Goal: Transaction & Acquisition: Purchase product/service

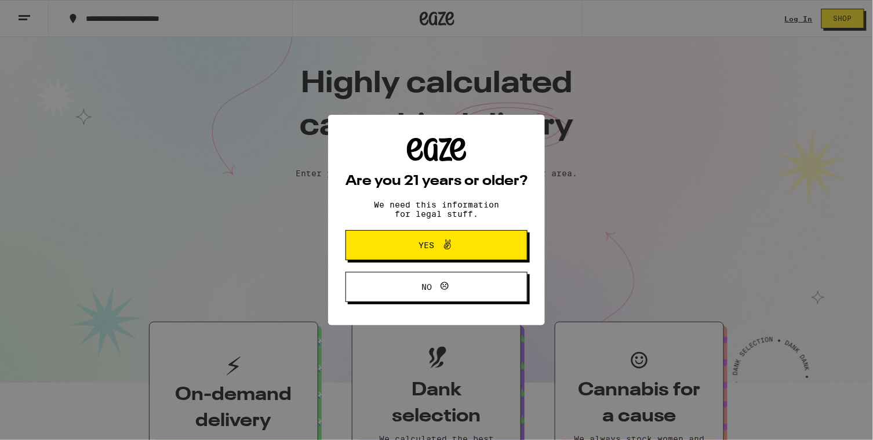
click at [414, 238] on button "Yes" at bounding box center [436, 245] width 182 height 30
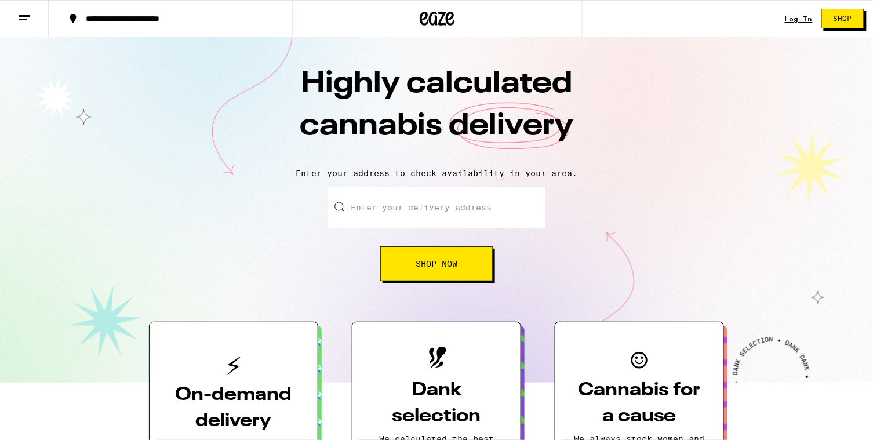
click at [794, 17] on link "Log In" at bounding box center [799, 19] width 28 height 8
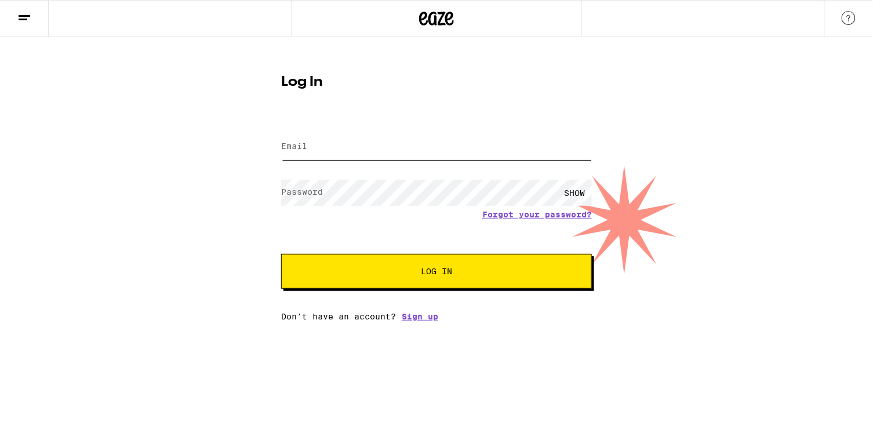
click at [392, 149] on input "Email" at bounding box center [436, 147] width 311 height 26
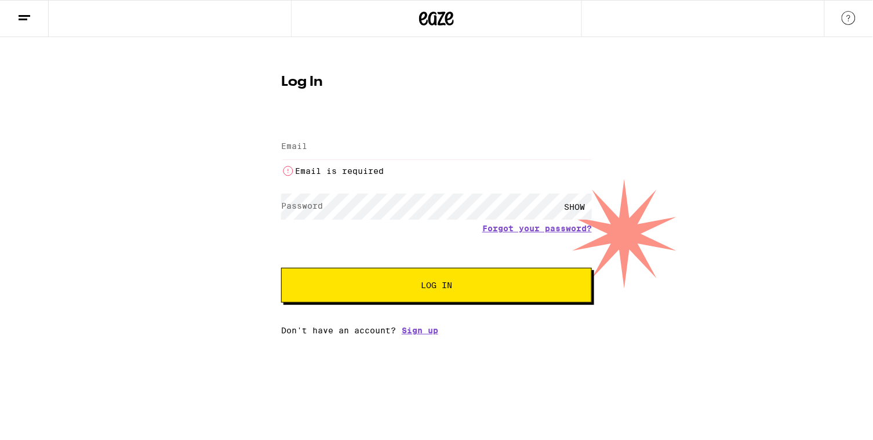
type input "[PERSON_NAME][EMAIL_ADDRESS][DOMAIN_NAME]"
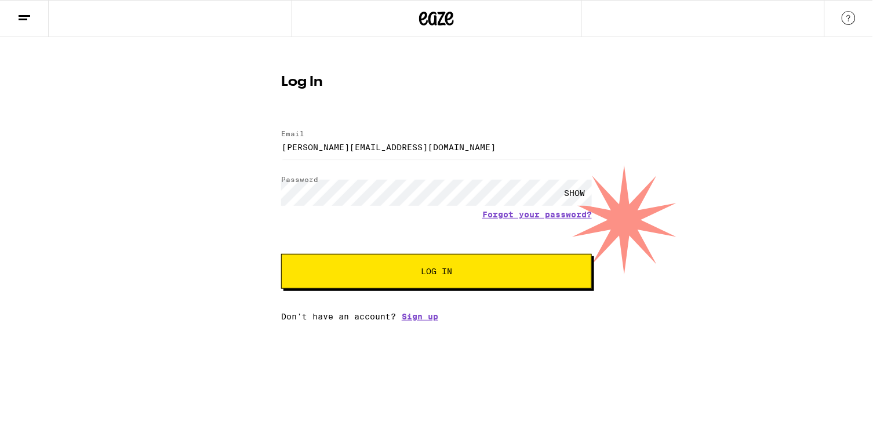
click at [583, 192] on div "SHOW" at bounding box center [574, 193] width 35 height 26
click at [345, 267] on button "Log In" at bounding box center [436, 271] width 311 height 35
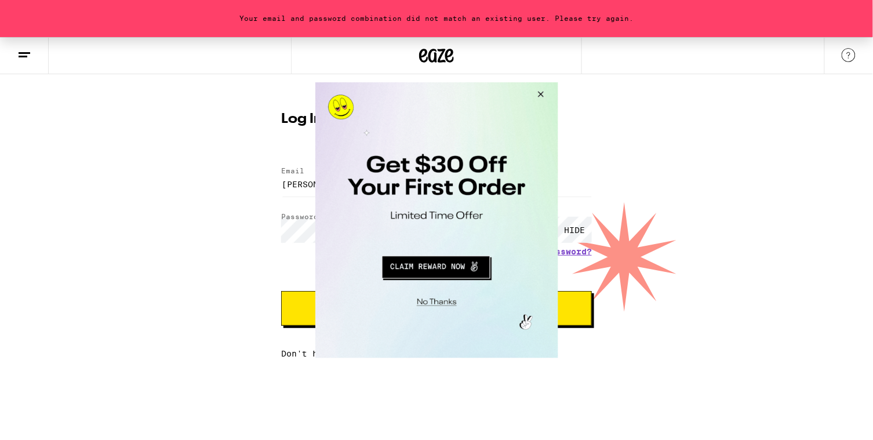
click at [543, 93] on button "Close Modal" at bounding box center [538, 96] width 31 height 28
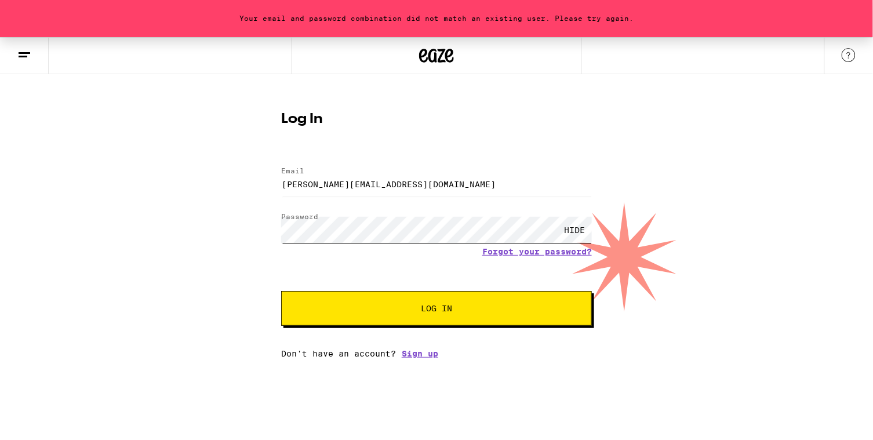
click at [201, 229] on div "Your email and password combination did not match an existing user. Please try …" at bounding box center [436, 197] width 873 height 321
click at [540, 316] on button "Log In" at bounding box center [436, 308] width 311 height 35
click at [298, 329] on div "Email Email [PERSON_NAME][EMAIL_ADDRESS][DOMAIN_NAME] Password Password HIDE Fo…" at bounding box center [436, 256] width 311 height 203
click at [306, 314] on button "Log In" at bounding box center [436, 308] width 311 height 35
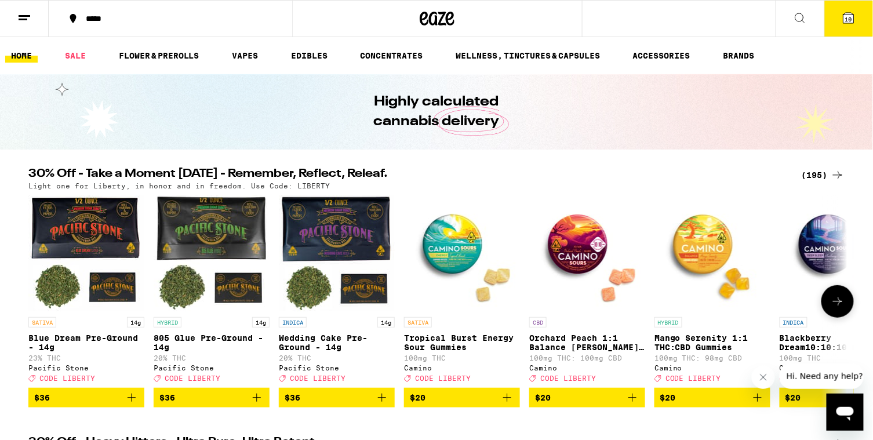
click at [806, 14] on icon at bounding box center [800, 18] width 14 height 14
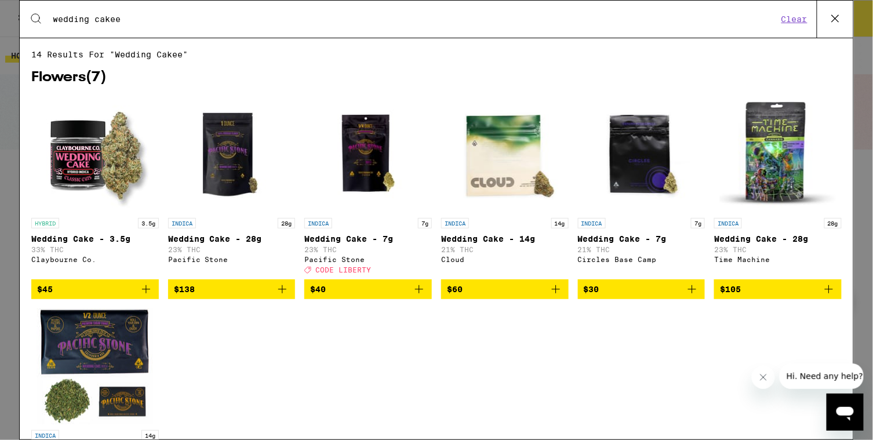
type input "wedding cakee"
click at [838, 16] on icon at bounding box center [835, 18] width 7 height 7
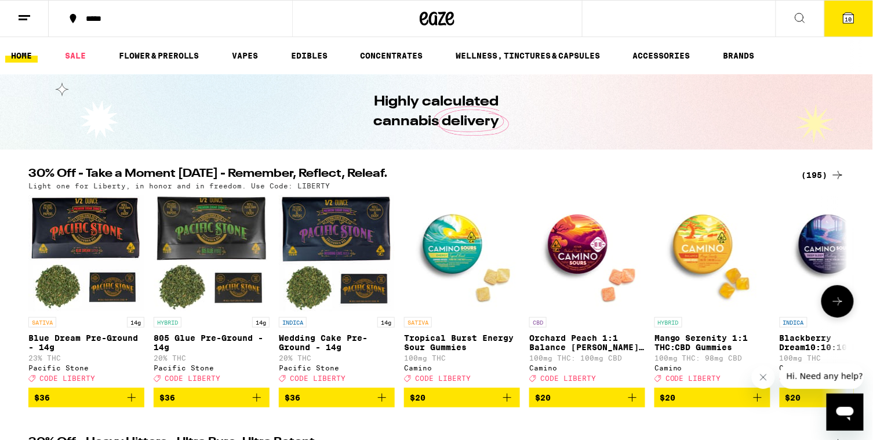
click at [98, 21] on div "*****" at bounding box center [177, 18] width 195 height 8
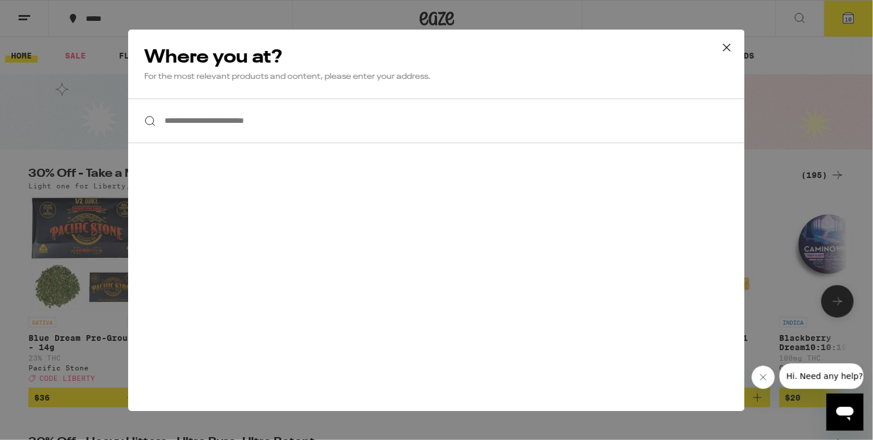
click at [227, 130] on input "**********" at bounding box center [436, 121] width 617 height 45
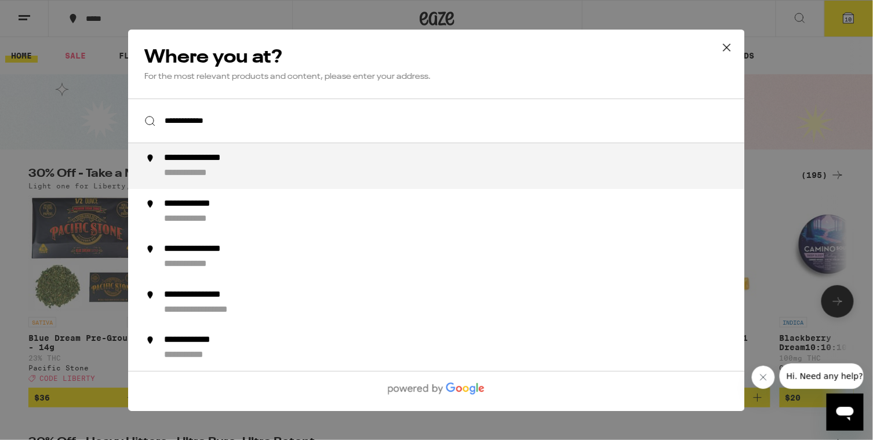
click at [226, 164] on div "**********" at bounding box center [212, 158] width 96 height 12
type input "**********"
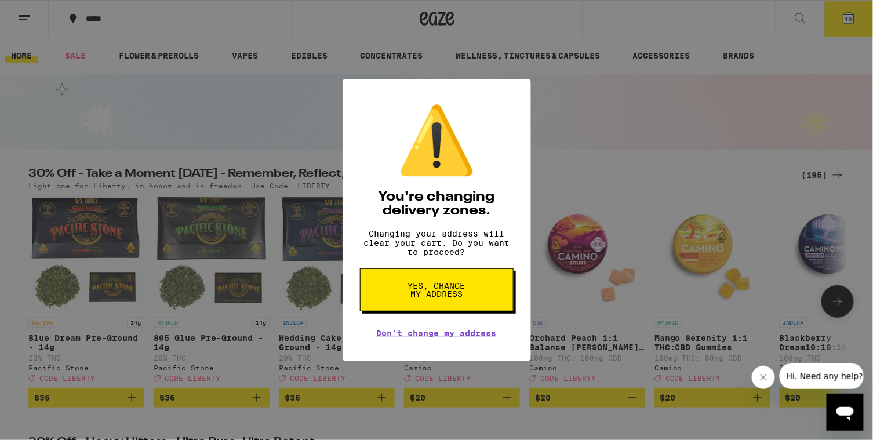
click at [438, 298] on span "Yes, change my address" at bounding box center [437, 290] width 60 height 16
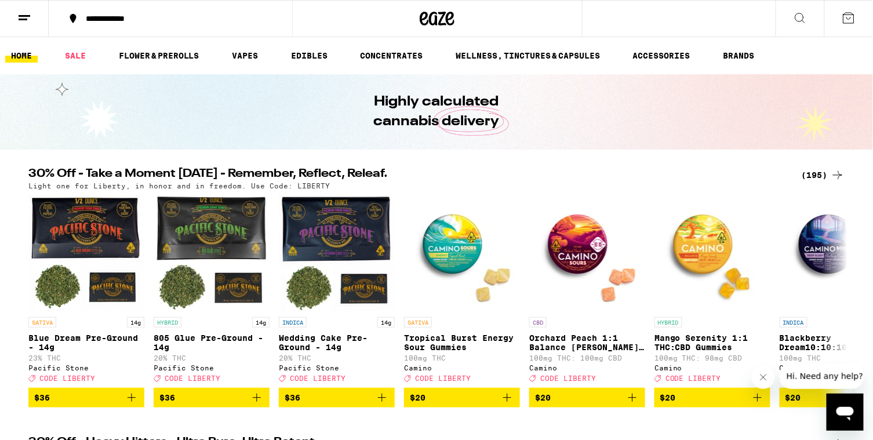
click at [799, 17] on icon at bounding box center [800, 18] width 14 height 14
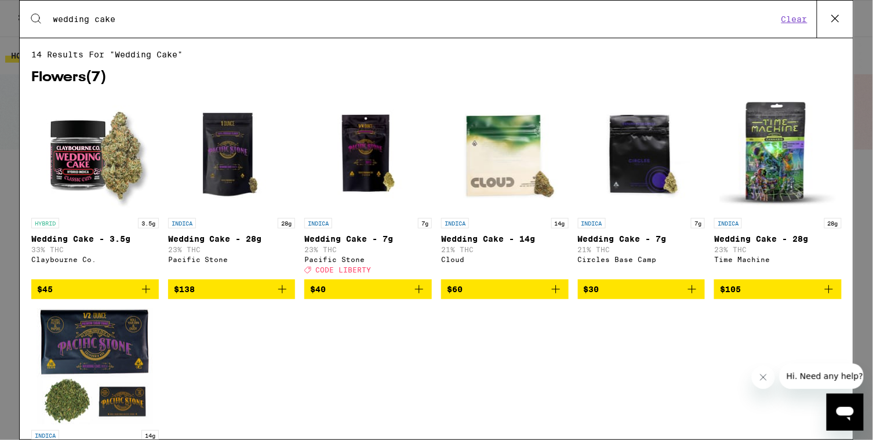
type input "wedding cake"
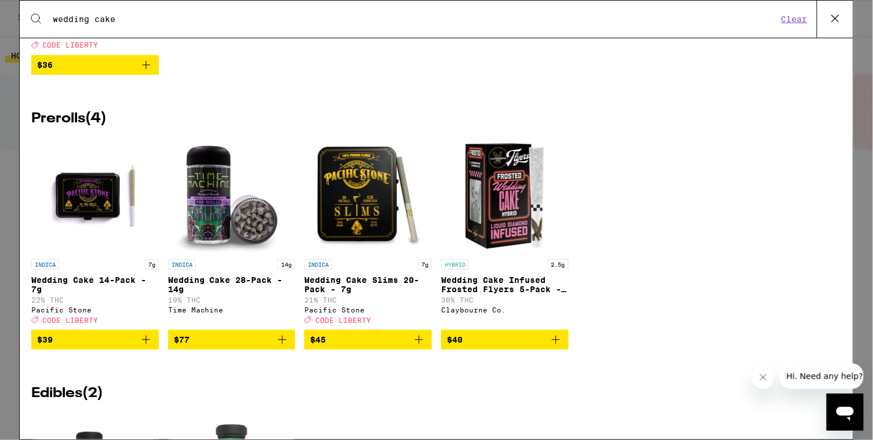
scroll to position [445, 0]
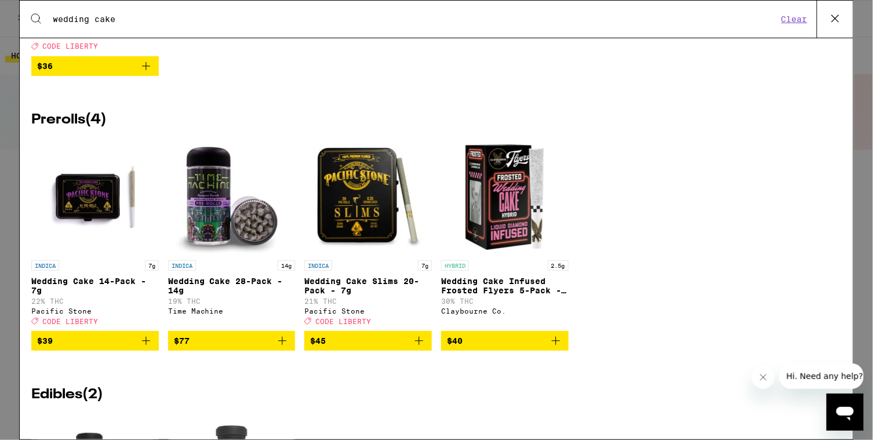
click at [144, 345] on icon "Add to bag" at bounding box center [146, 341] width 8 height 8
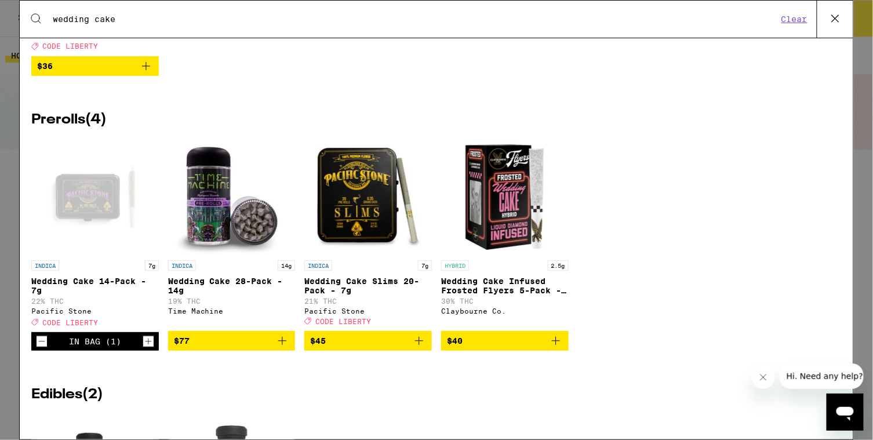
drag, startPoint x: 132, startPoint y: 14, endPoint x: 16, endPoint y: 10, distance: 116.0
click at [16, 10] on div "Search for Products wedding cake Clear 14 results for "wedding cake" Flowers ( …" at bounding box center [436, 220] width 873 height 440
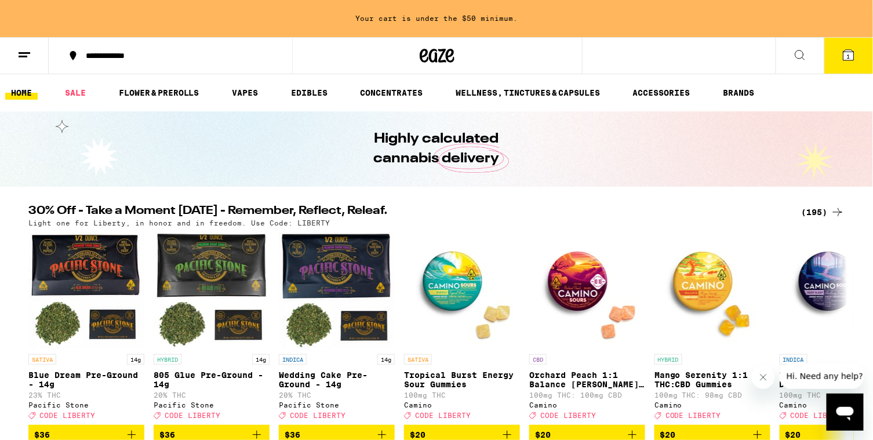
click at [797, 57] on icon at bounding box center [799, 54] width 9 height 9
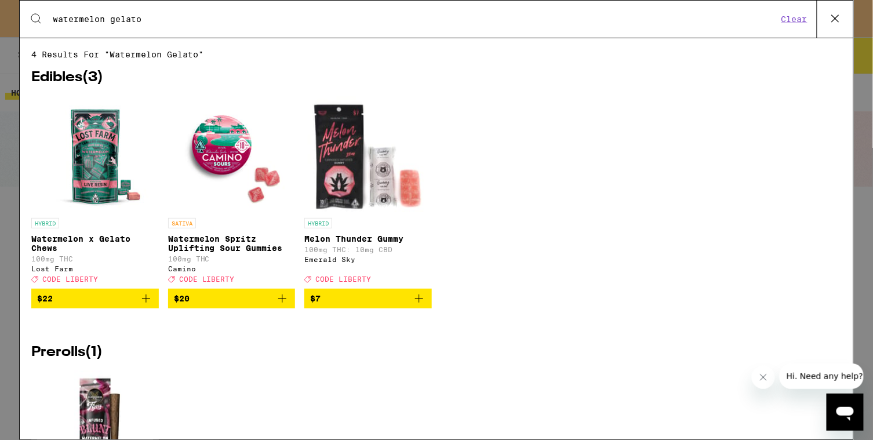
type input "watermelon gelato"
click at [145, 305] on icon "Add to bag" at bounding box center [146, 299] width 14 height 14
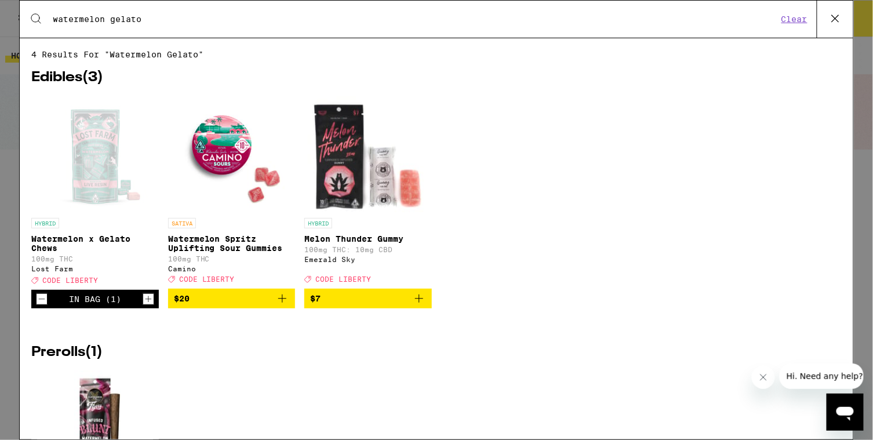
click at [827, 17] on icon at bounding box center [835, 18] width 17 height 17
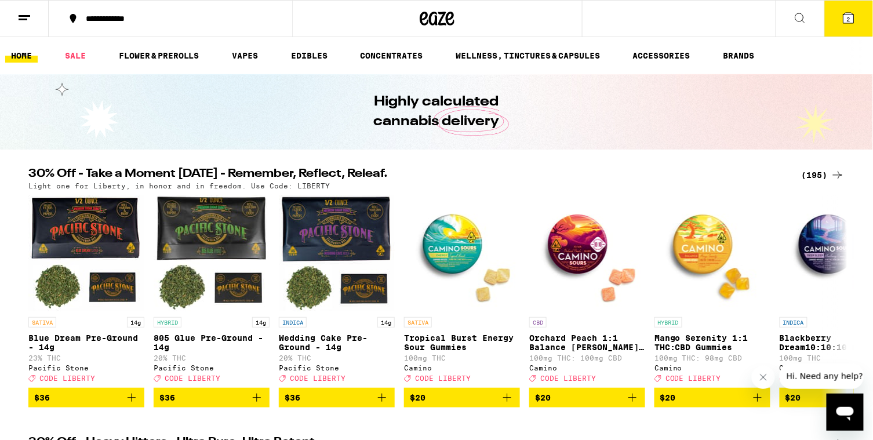
click at [789, 13] on button at bounding box center [800, 19] width 49 height 37
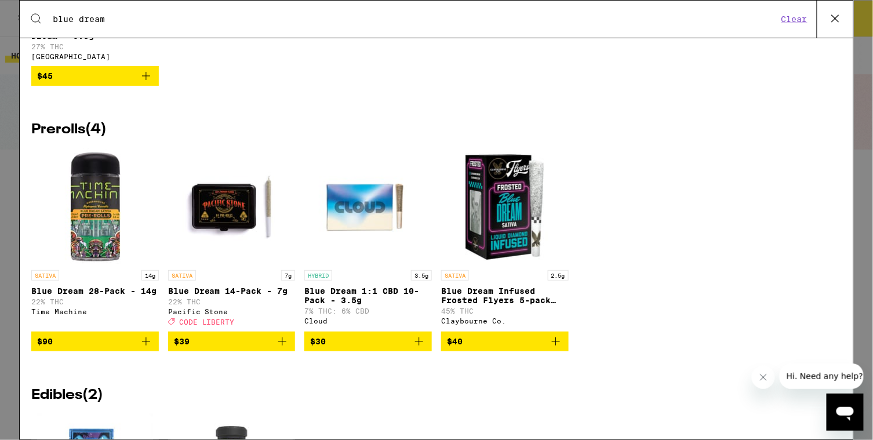
scroll to position [935, 0]
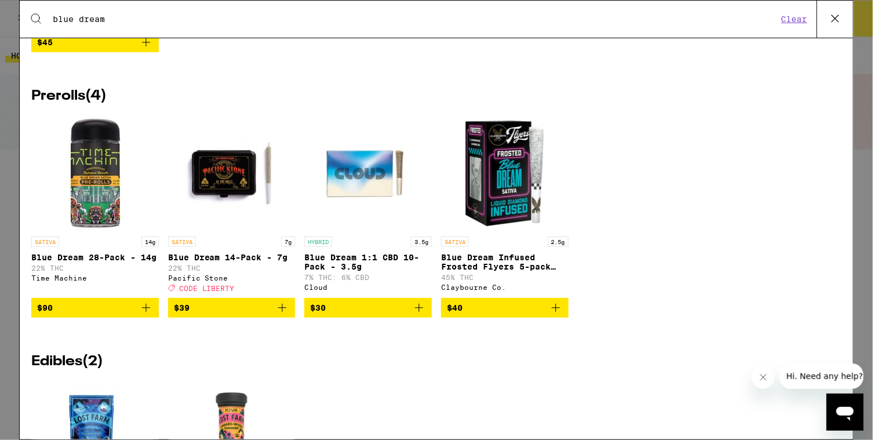
type input "blue dream"
click at [281, 315] on icon "Add to bag" at bounding box center [282, 308] width 14 height 14
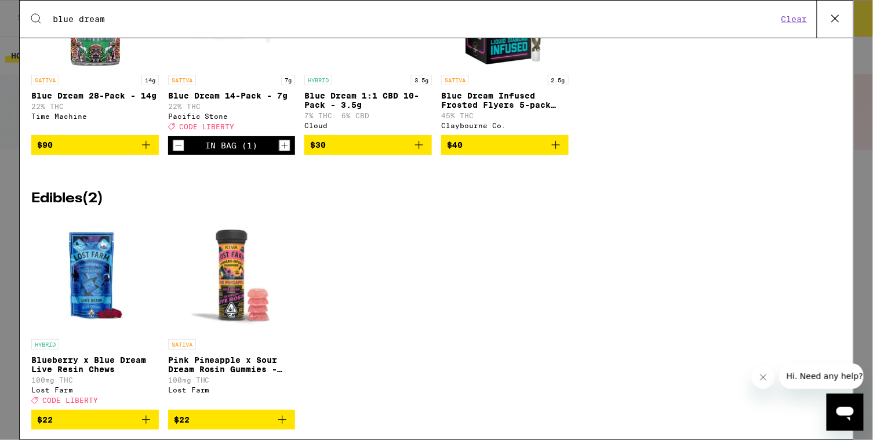
scroll to position [1140, 0]
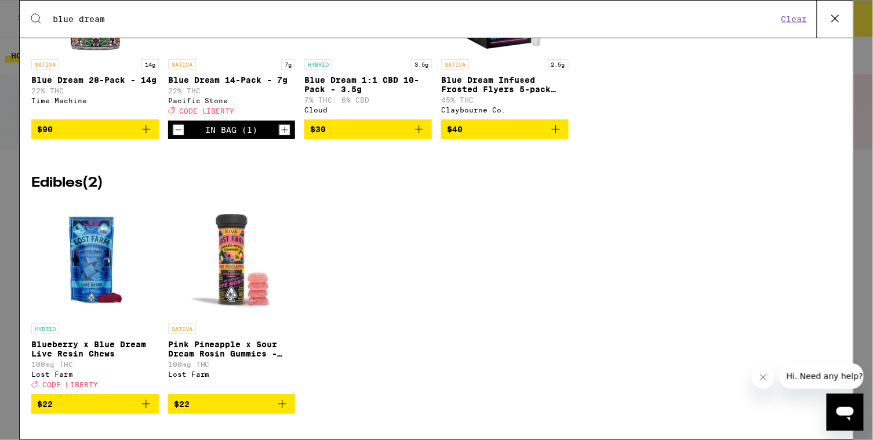
click at [282, 123] on icon "Increment" at bounding box center [284, 130] width 10 height 14
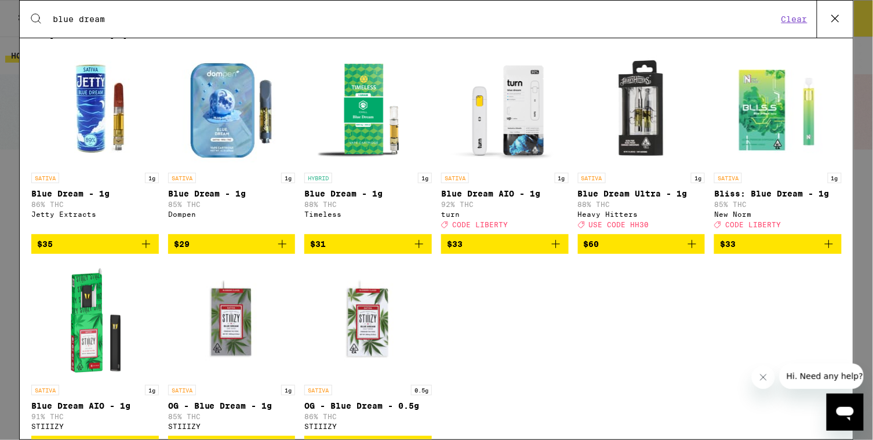
scroll to position [0, 0]
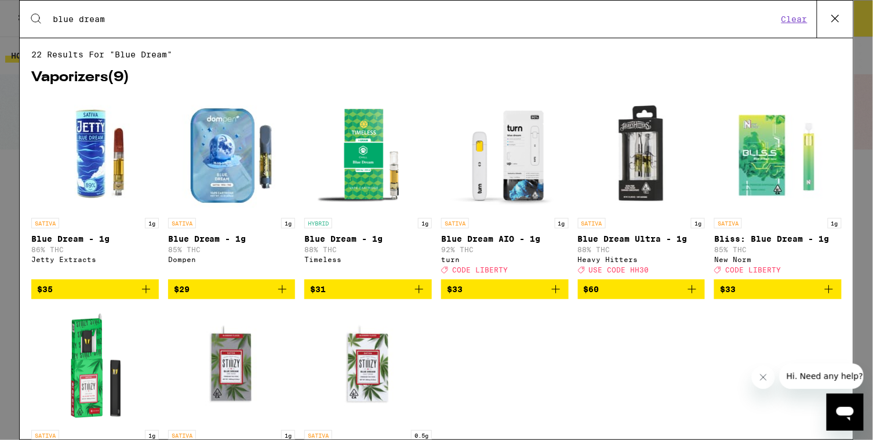
click at [838, 13] on icon at bounding box center [835, 18] width 17 height 17
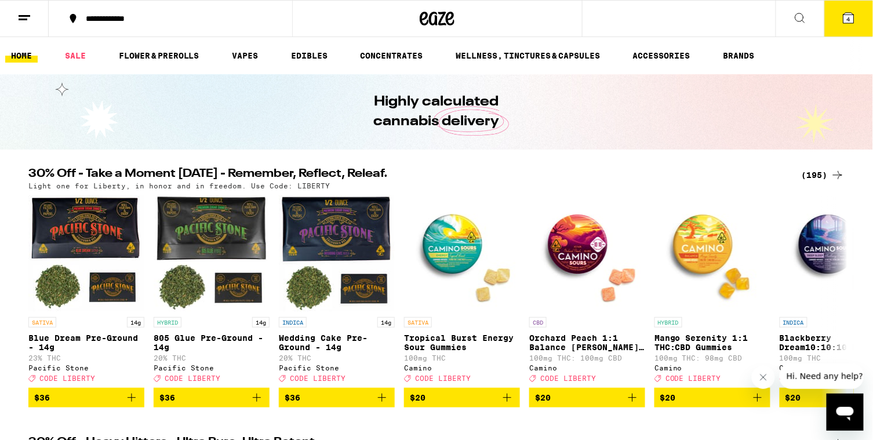
click at [798, 19] on icon at bounding box center [800, 18] width 14 height 14
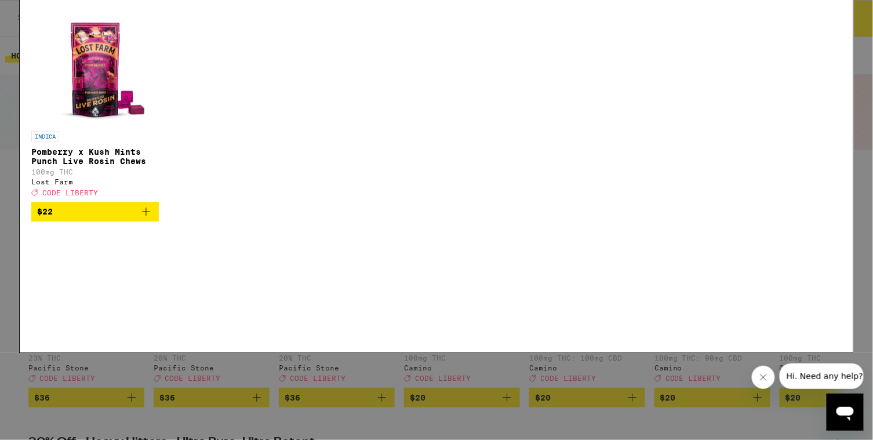
type input "pomberry"
click at [146, 303] on icon "Add to bag" at bounding box center [146, 298] width 8 height 8
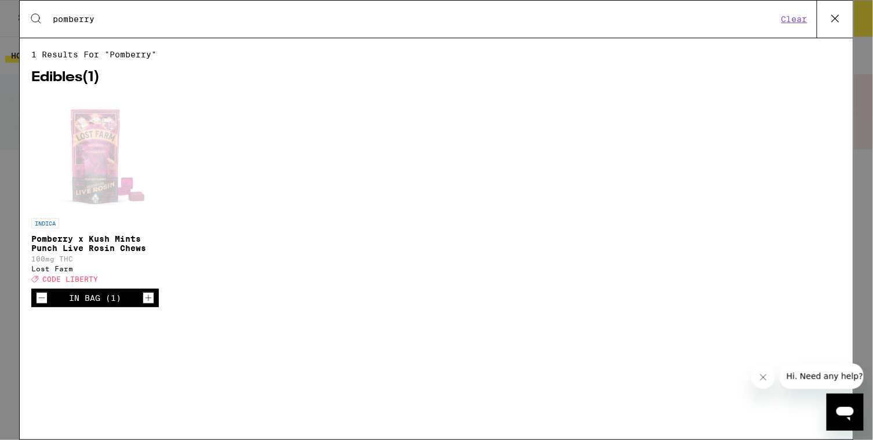
click at [832, 19] on icon at bounding box center [835, 18] width 17 height 17
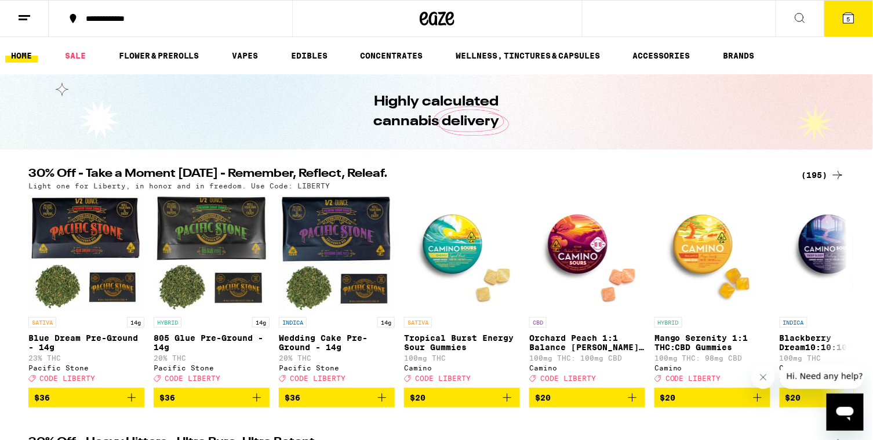
click at [842, 19] on icon at bounding box center [849, 18] width 14 height 14
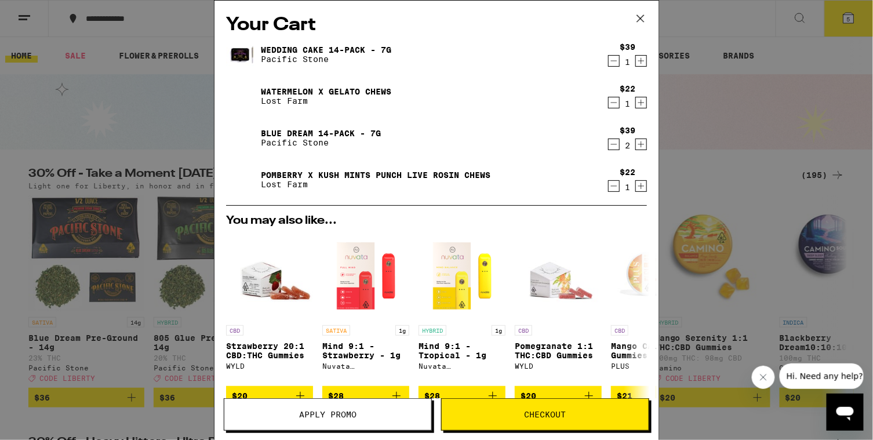
click at [332, 416] on span "Apply Promo" at bounding box center [327, 414] width 57 height 8
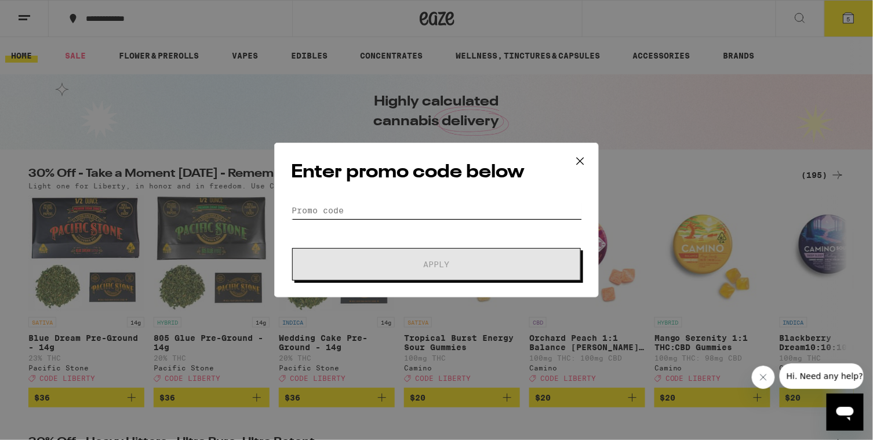
click at [321, 205] on input "Promo Code" at bounding box center [436, 210] width 291 height 17
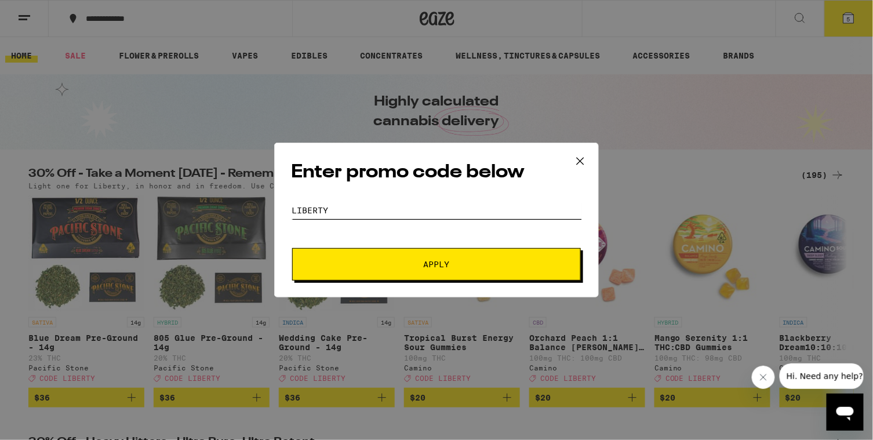
type input "LIBERTY"
click at [336, 265] on span "Apply" at bounding box center [436, 264] width 209 height 8
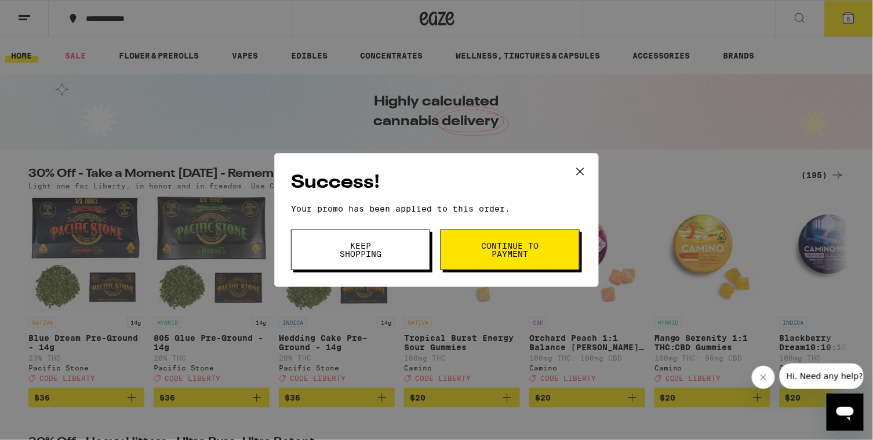
click at [499, 251] on span "Continue to payment" at bounding box center [510, 250] width 59 height 16
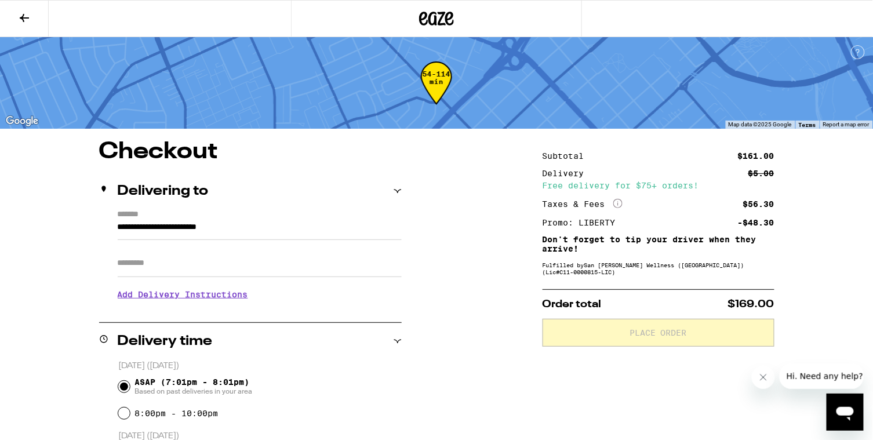
click at [146, 260] on input "Apt/Suite" at bounding box center [260, 263] width 284 height 28
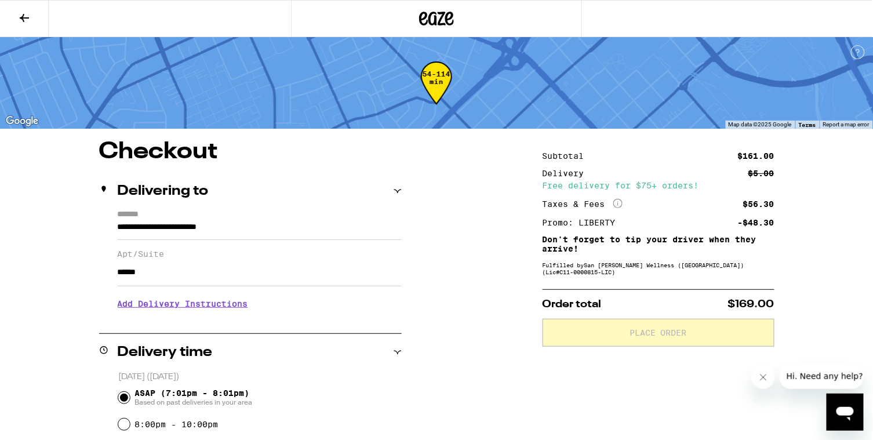
type input "******"
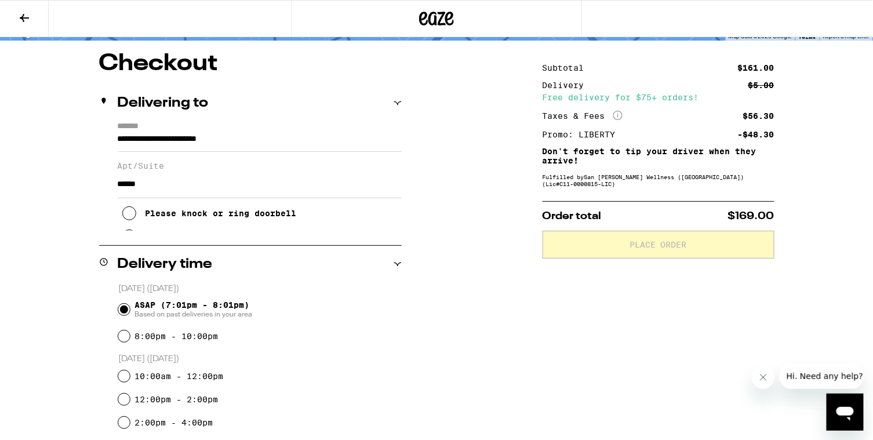
scroll to position [93, 0]
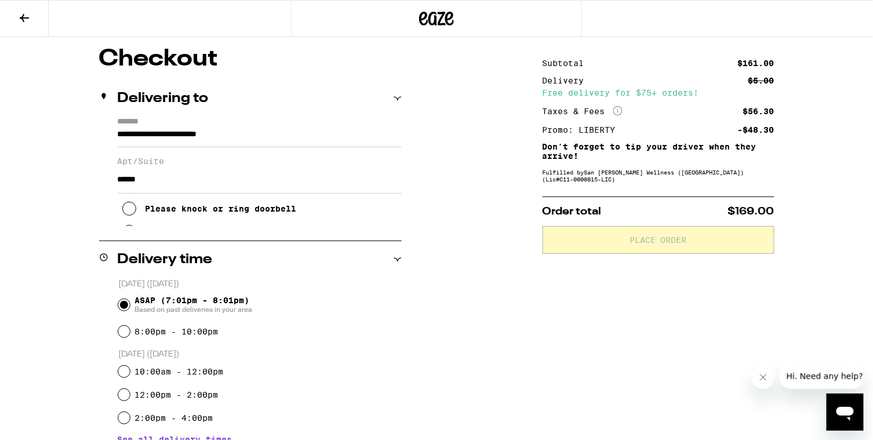
click at [128, 229] on button "Meet me curbside" at bounding box center [175, 231] width 107 height 23
click at [128, 216] on icon at bounding box center [129, 209] width 14 height 14
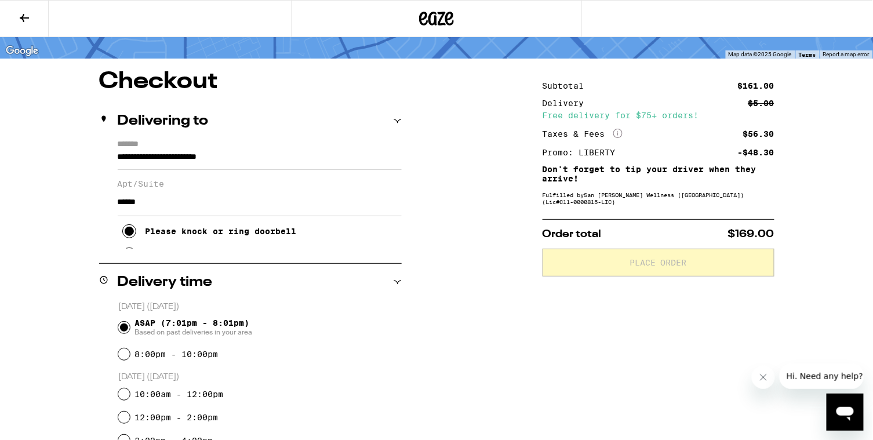
scroll to position [68, 0]
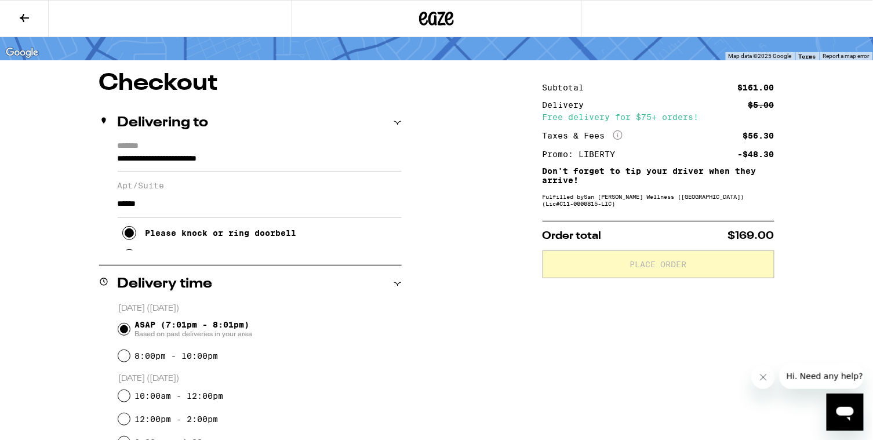
click at [395, 280] on icon at bounding box center [398, 284] width 8 height 8
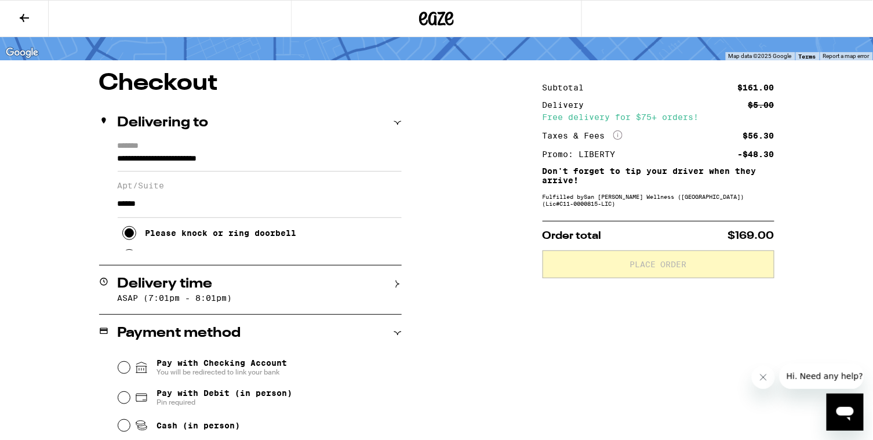
click at [392, 122] on div "Delivering to" at bounding box center [250, 123] width 303 height 14
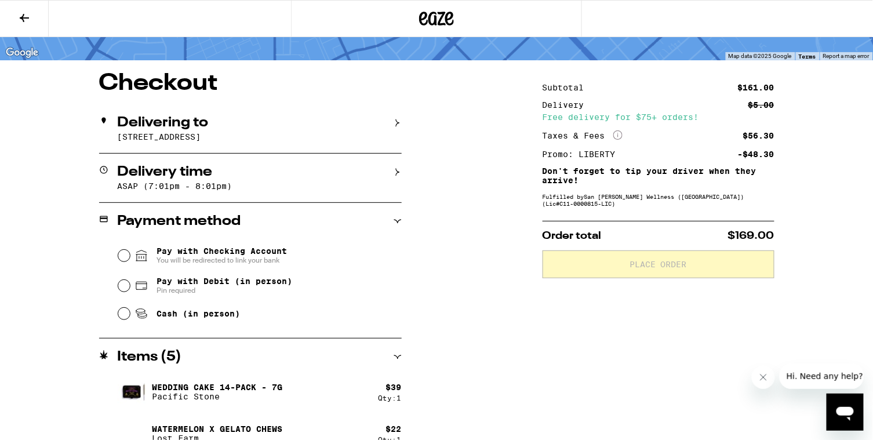
click at [396, 121] on icon at bounding box center [397, 123] width 3 height 8
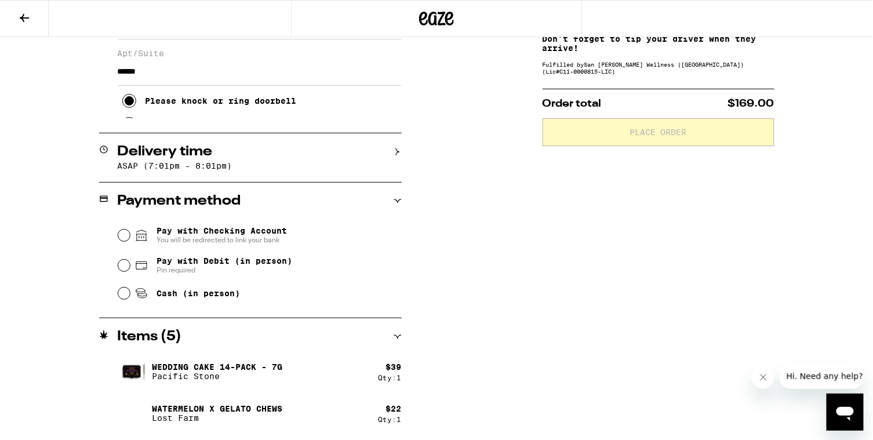
scroll to position [203, 0]
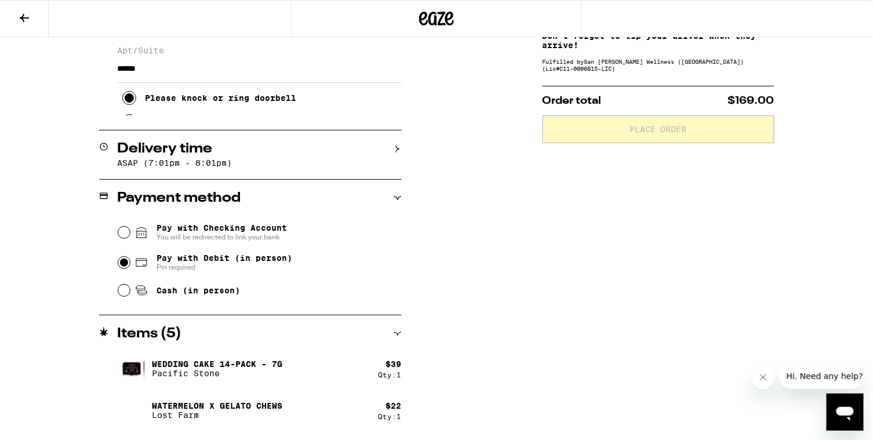
click at [124, 264] on input "Pay with Debit (in person) Pin required" at bounding box center [124, 263] width 12 height 12
radio input "true"
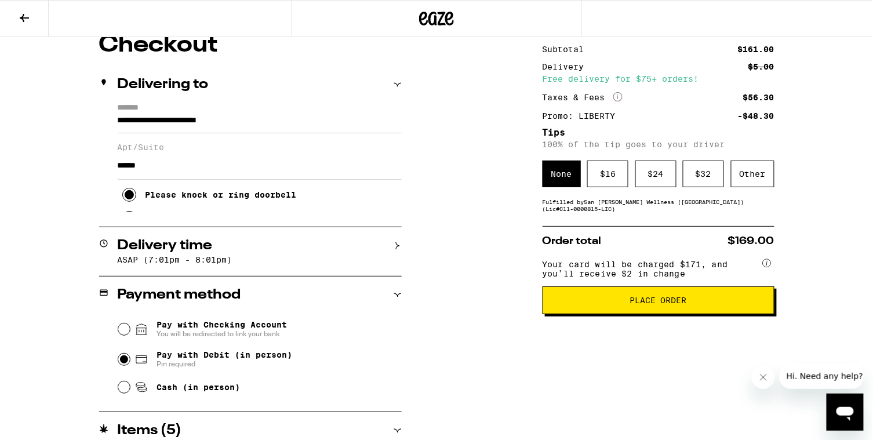
scroll to position [107, 0]
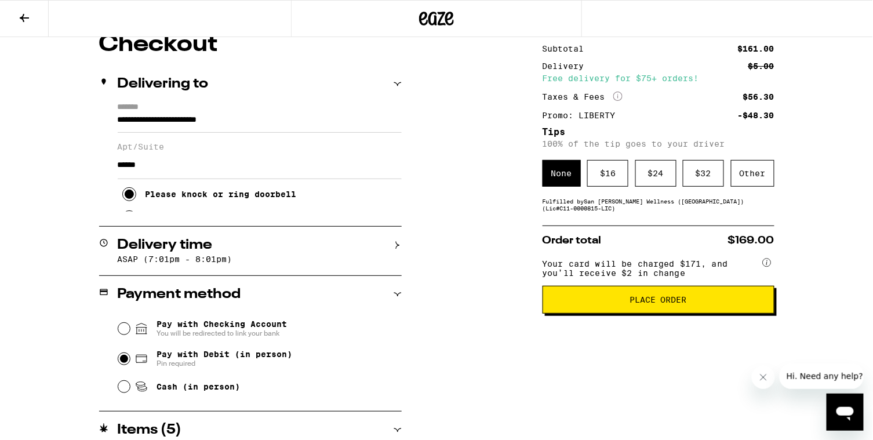
click at [596, 304] on span "Place Order" at bounding box center [658, 300] width 212 height 8
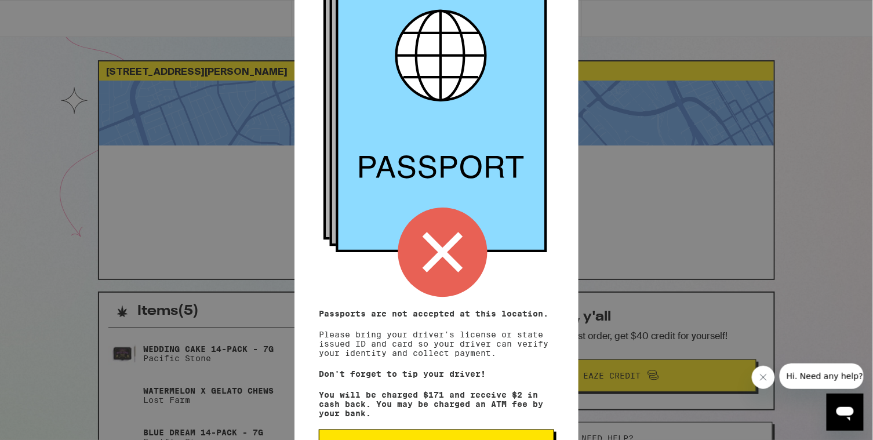
scroll to position [123, 0]
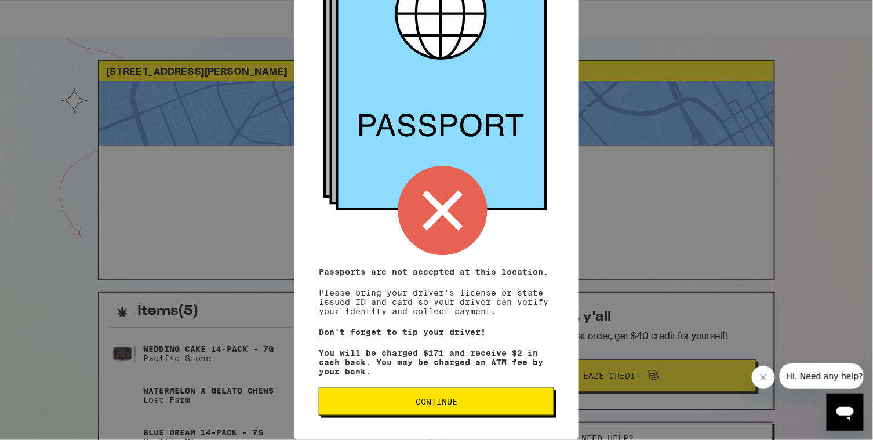
click at [440, 407] on button "Continue" at bounding box center [436, 402] width 235 height 28
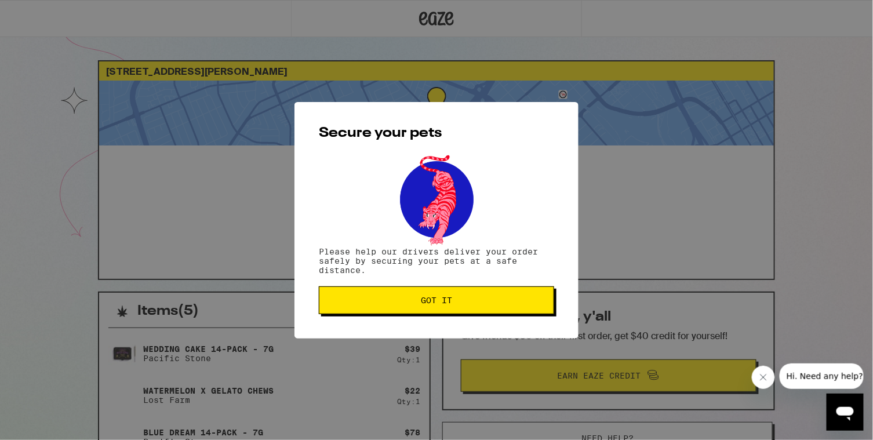
click at [447, 295] on button "Got it" at bounding box center [436, 300] width 235 height 28
